Goal: Navigation & Orientation: Find specific page/section

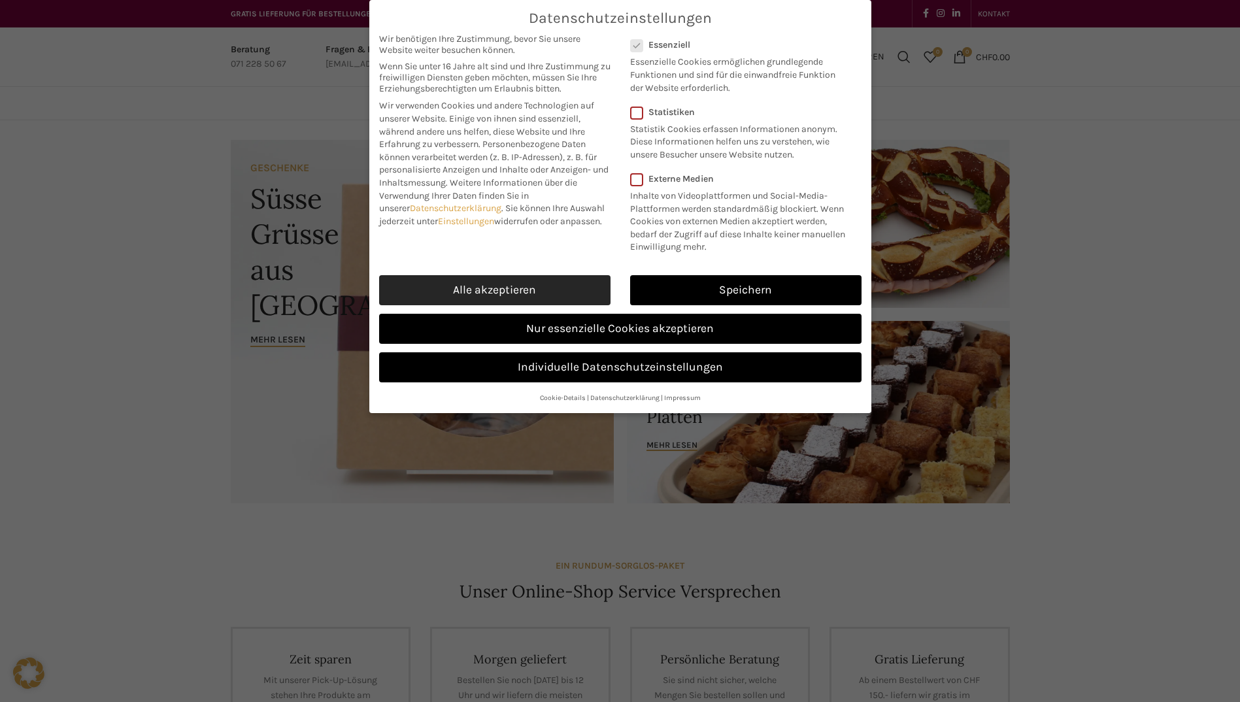
click at [516, 290] on link "Alle akzeptieren" at bounding box center [494, 290] width 231 height 30
checkbox input "true"
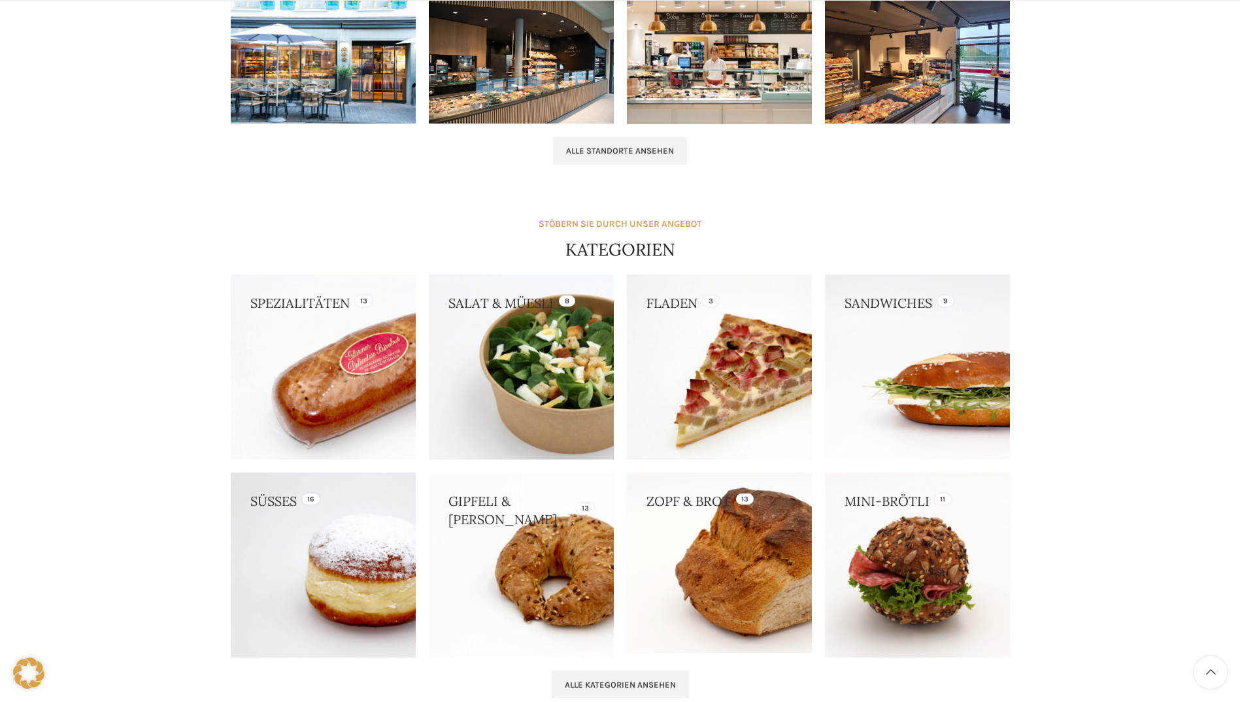
scroll to position [1177, 0]
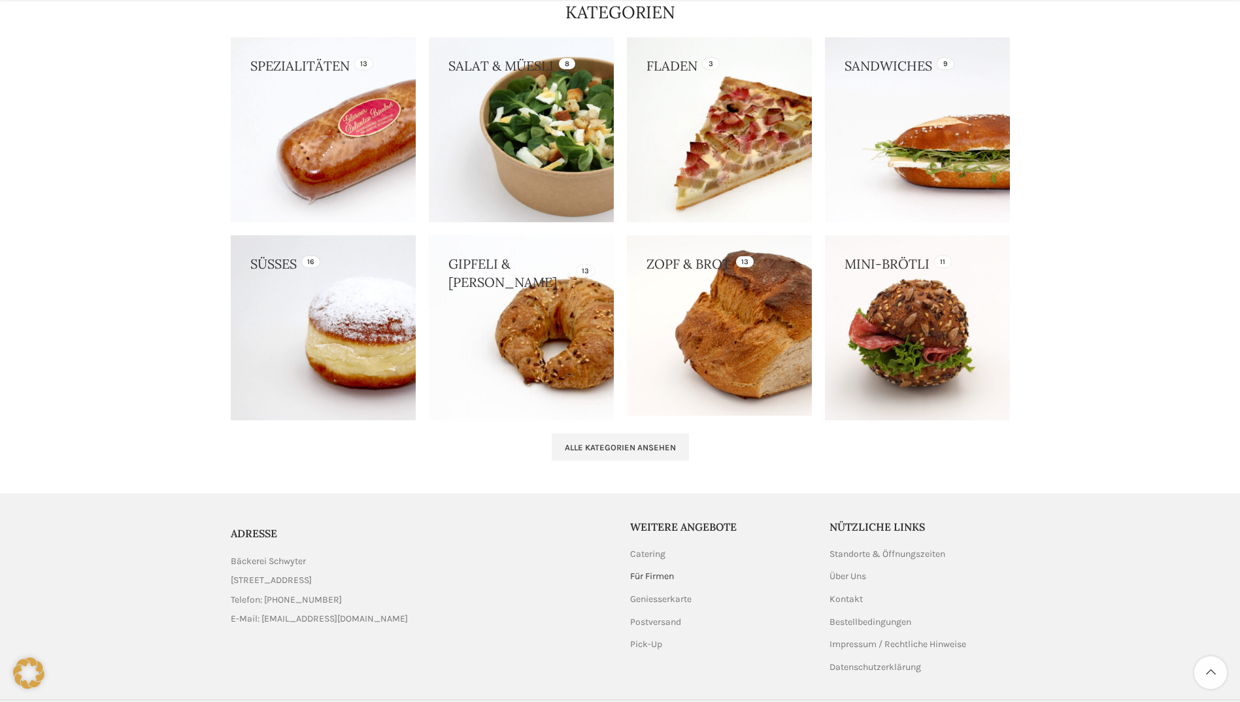
click at [671, 578] on link "Für Firmen" at bounding box center [652, 576] width 45 height 13
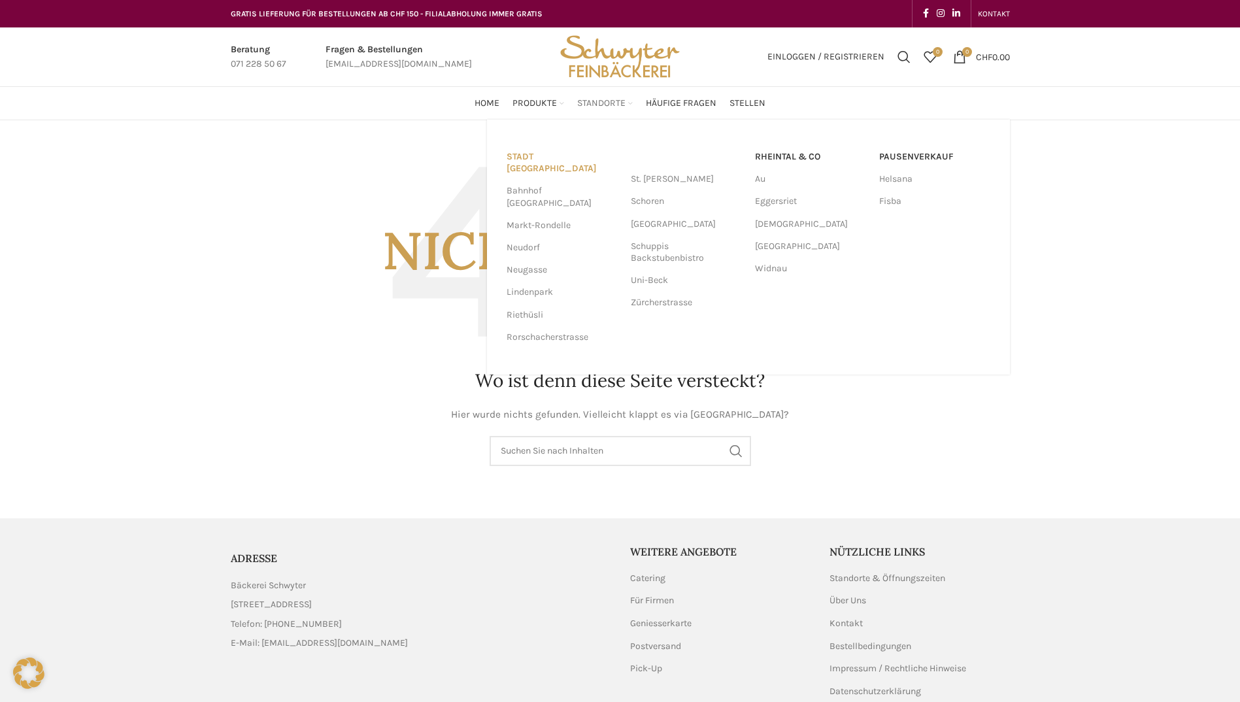
click at [528, 157] on link "Stadt [GEOGRAPHIC_DATA]" at bounding box center [562, 163] width 111 height 34
